Goal: Information Seeking & Learning: Learn about a topic

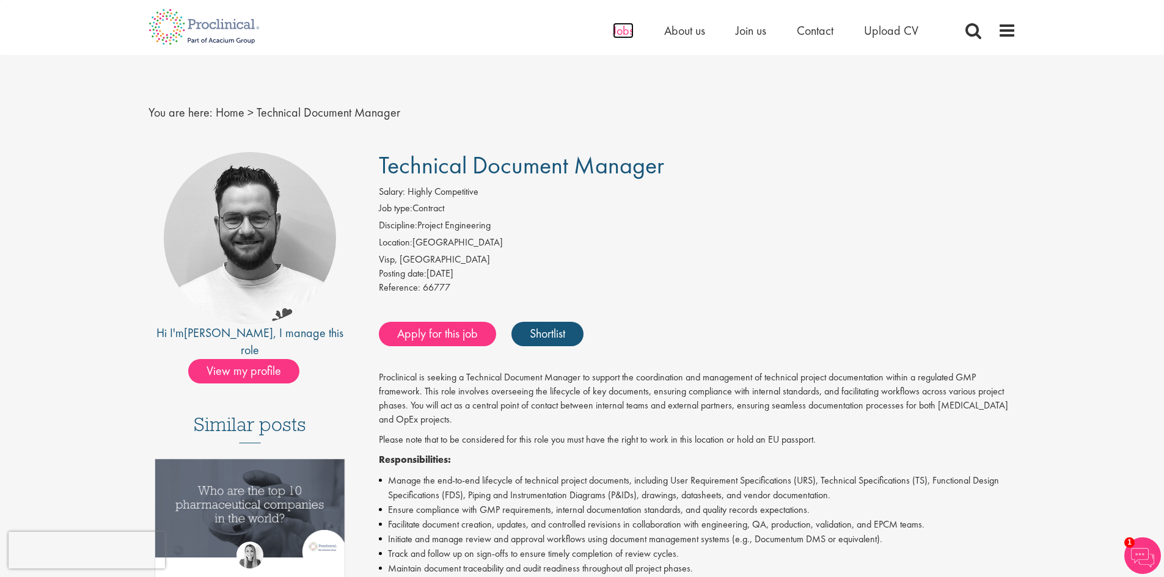
click at [626, 32] on span "Jobs" at bounding box center [623, 31] width 21 height 16
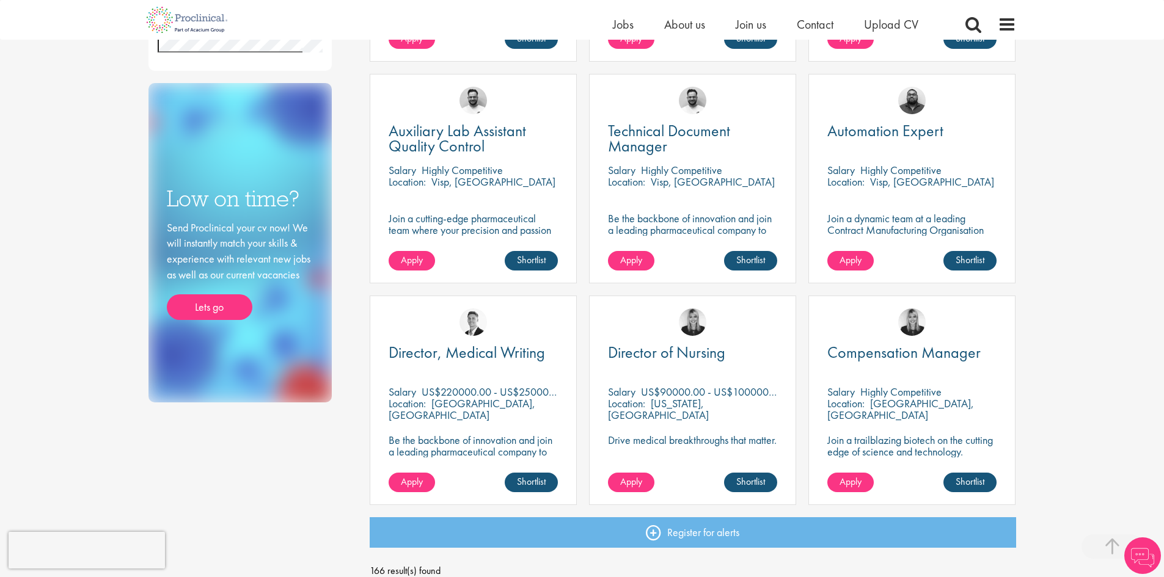
scroll to position [890, 0]
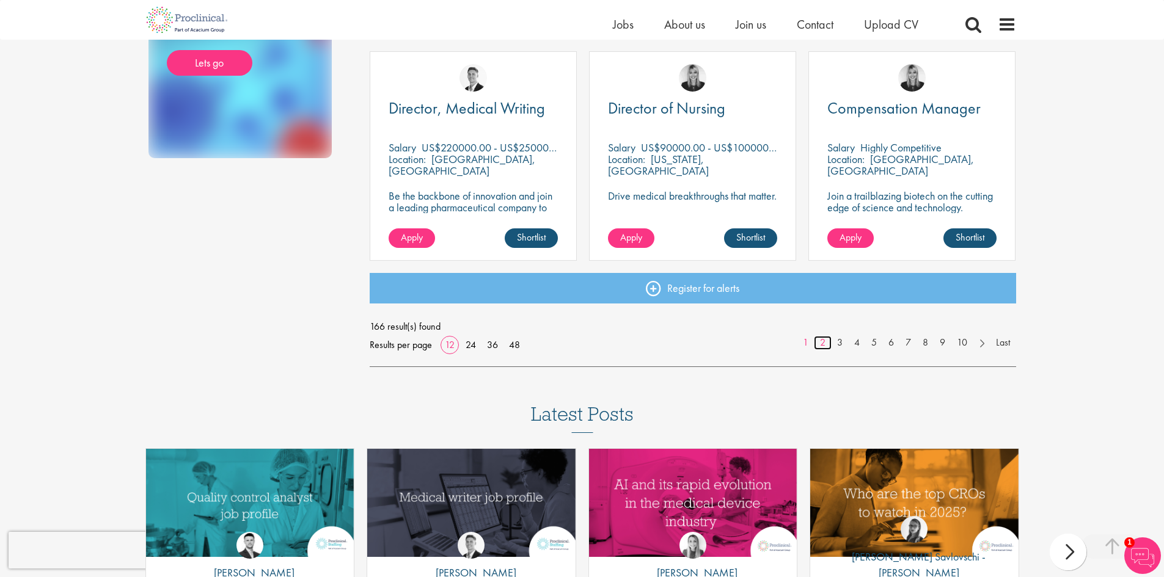
click at [823, 341] on link "2" at bounding box center [823, 343] width 18 height 14
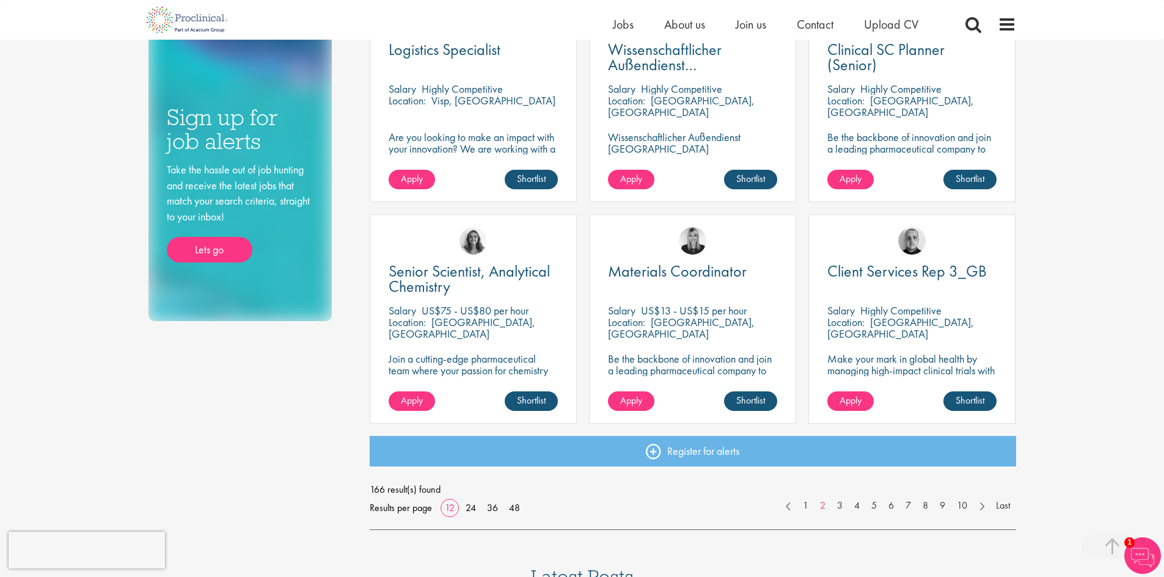
scroll to position [794, 0]
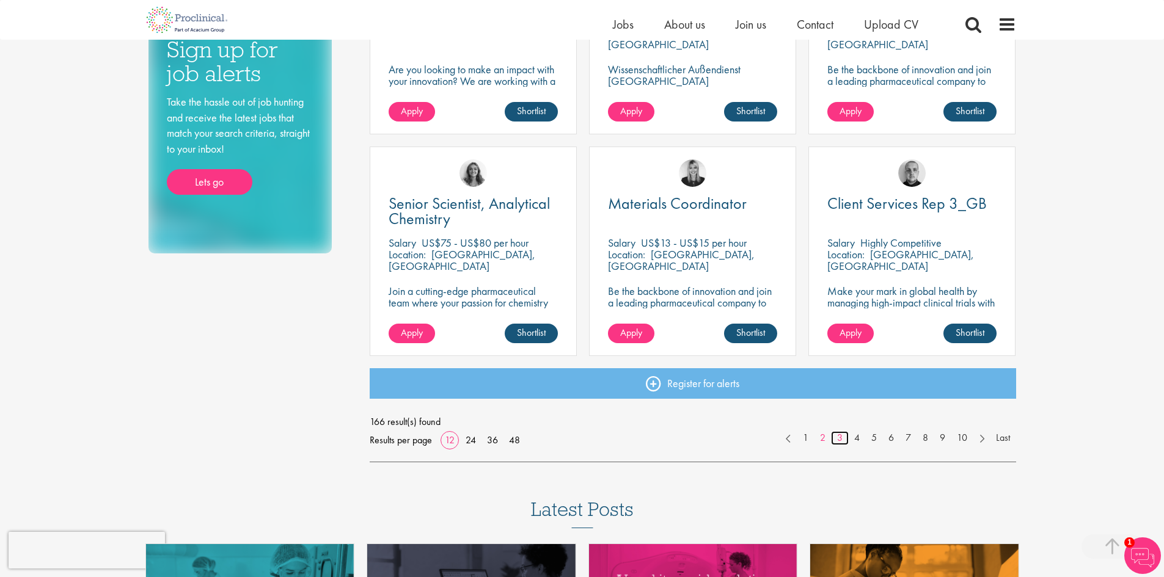
click at [837, 439] on link "3" at bounding box center [840, 438] width 18 height 14
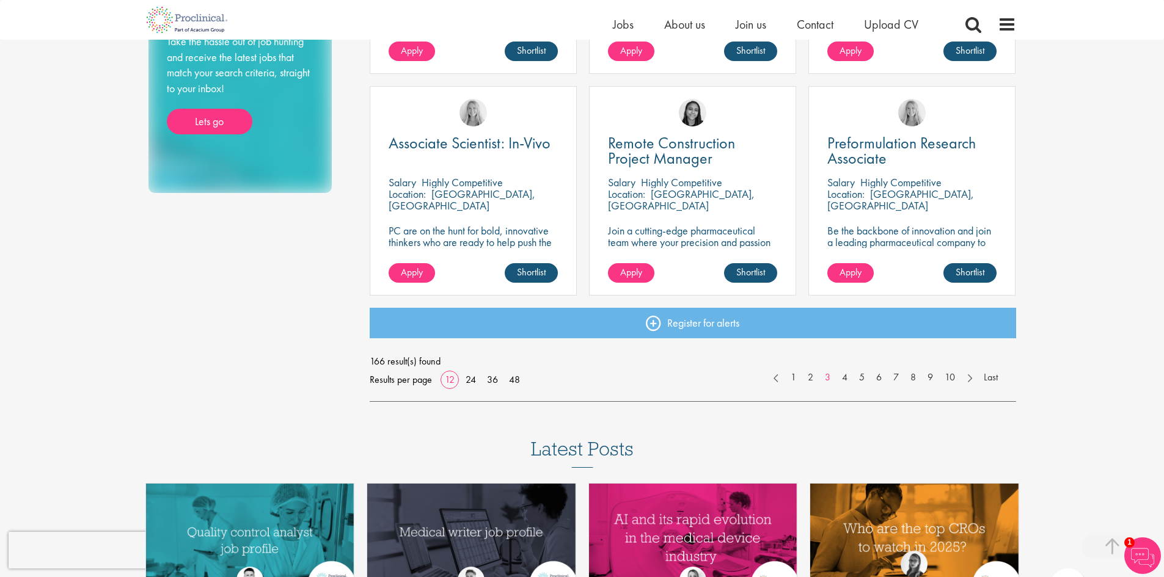
scroll to position [856, 0]
click at [845, 378] on link "4" at bounding box center [845, 377] width 18 height 14
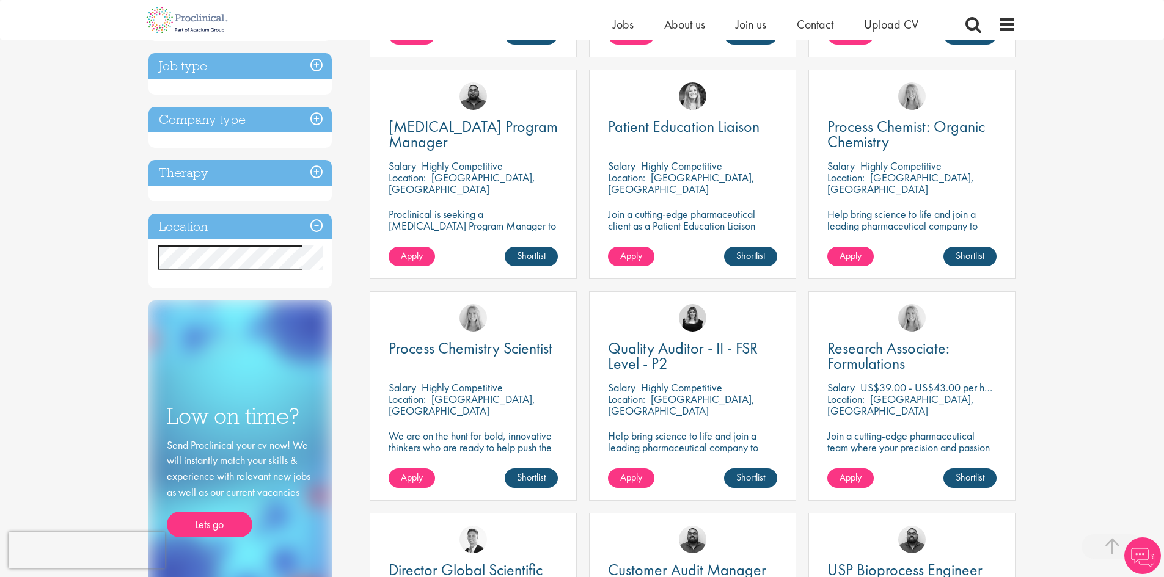
scroll to position [672, 0]
